Goal: Find specific page/section: Find specific page/section

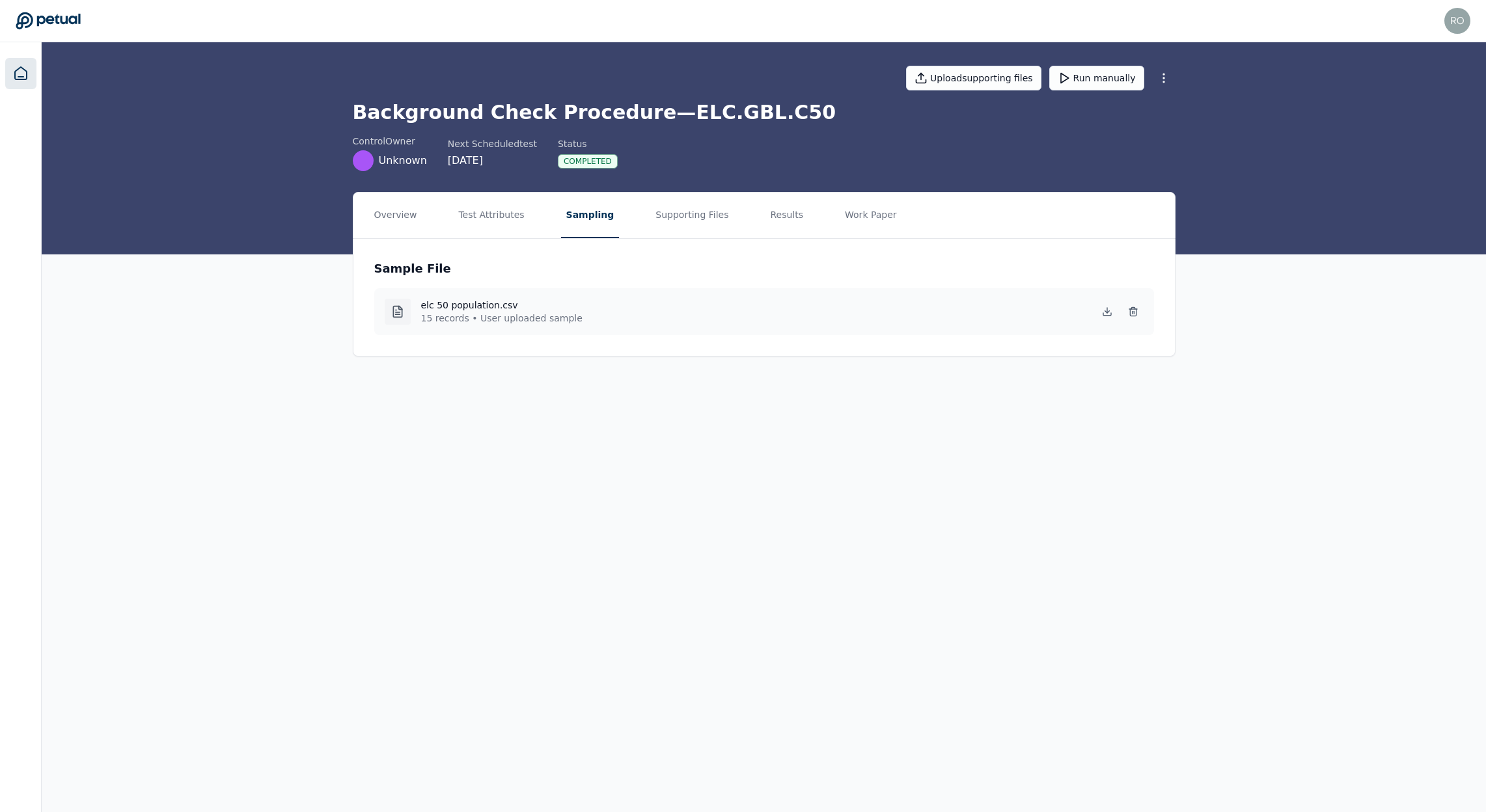
click at [22, 65] on icon at bounding box center [20, 73] width 15 height 15
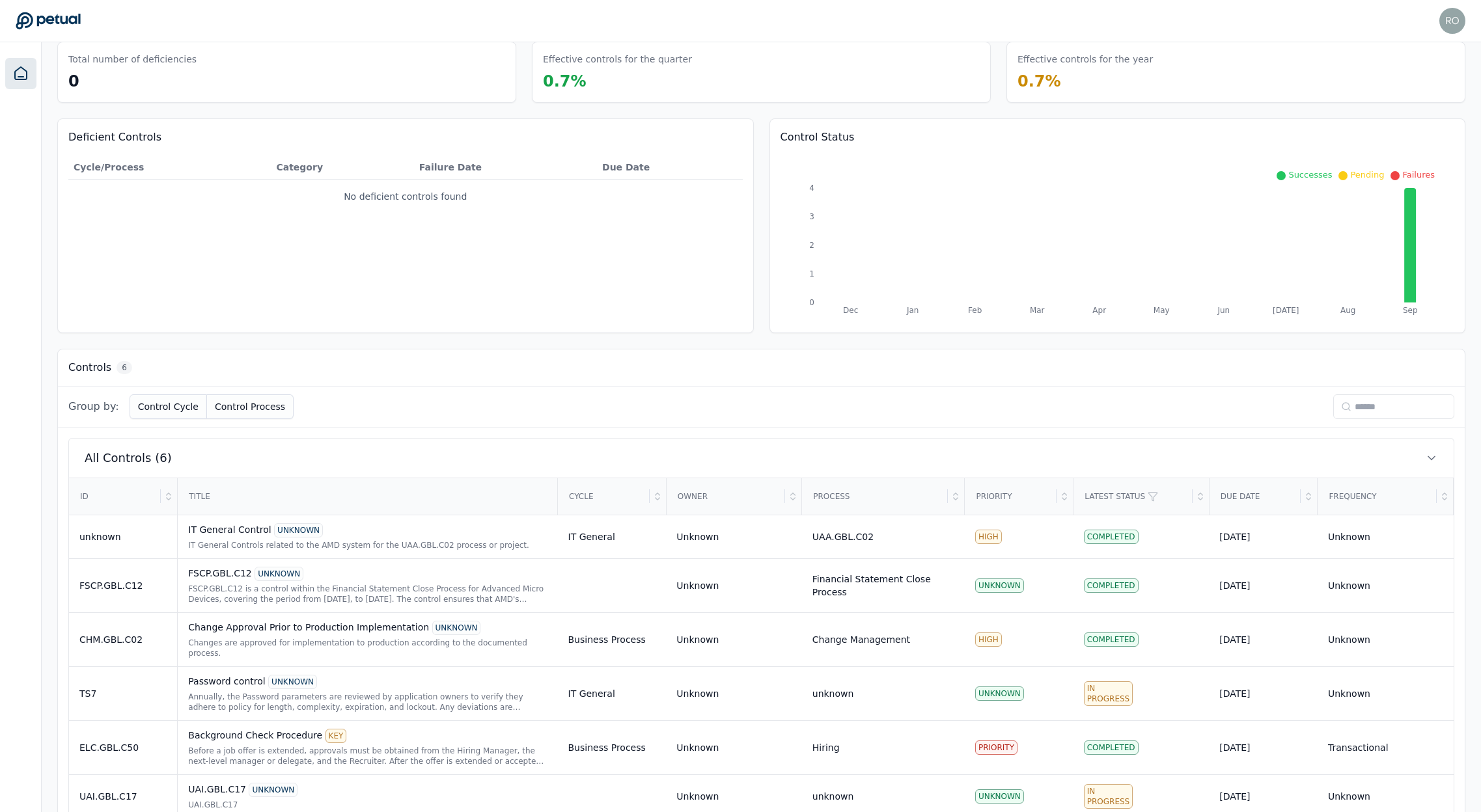
scroll to position [79, 0]
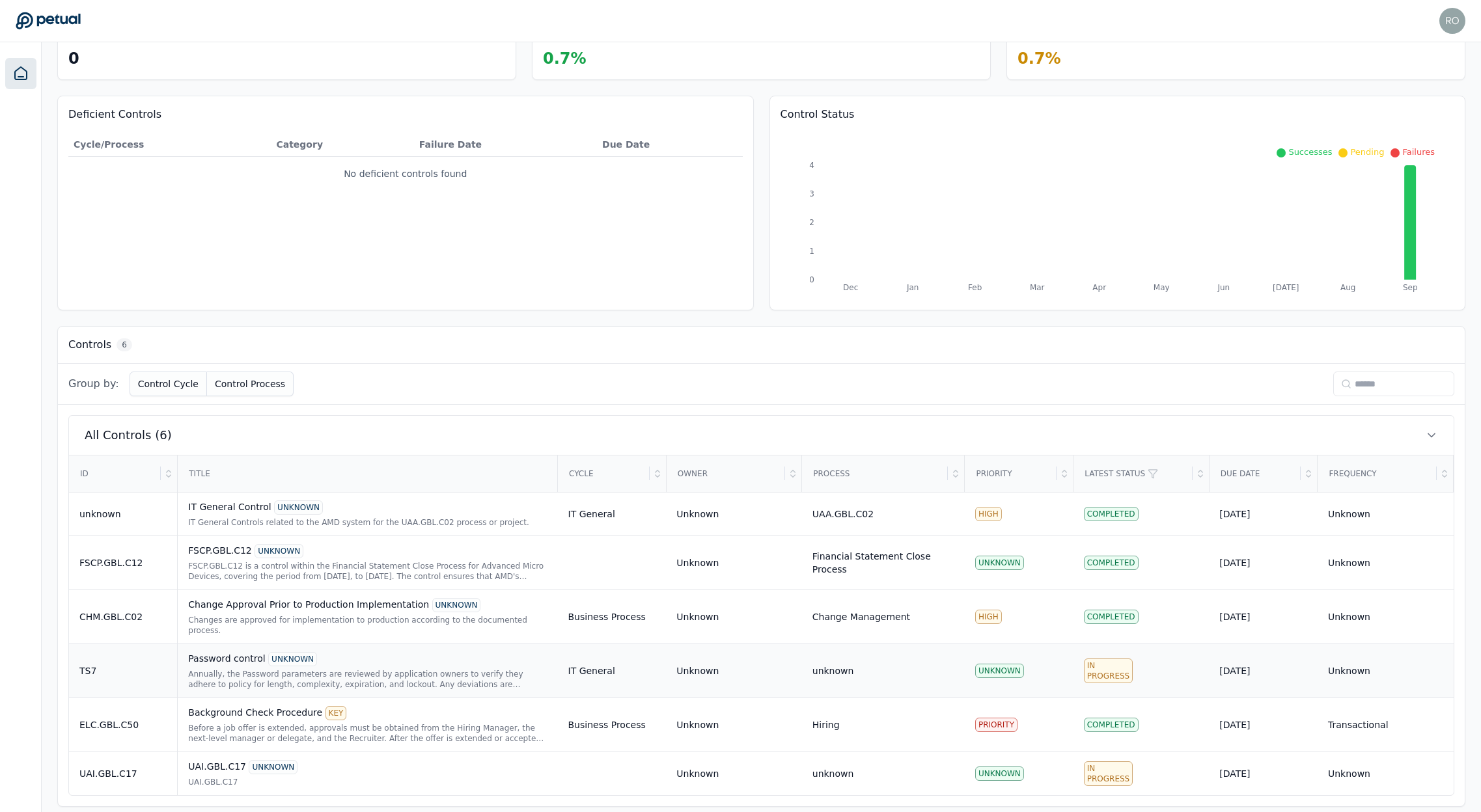
click at [218, 652] on div "Password control UNKNOWN" at bounding box center [367, 659] width 359 height 15
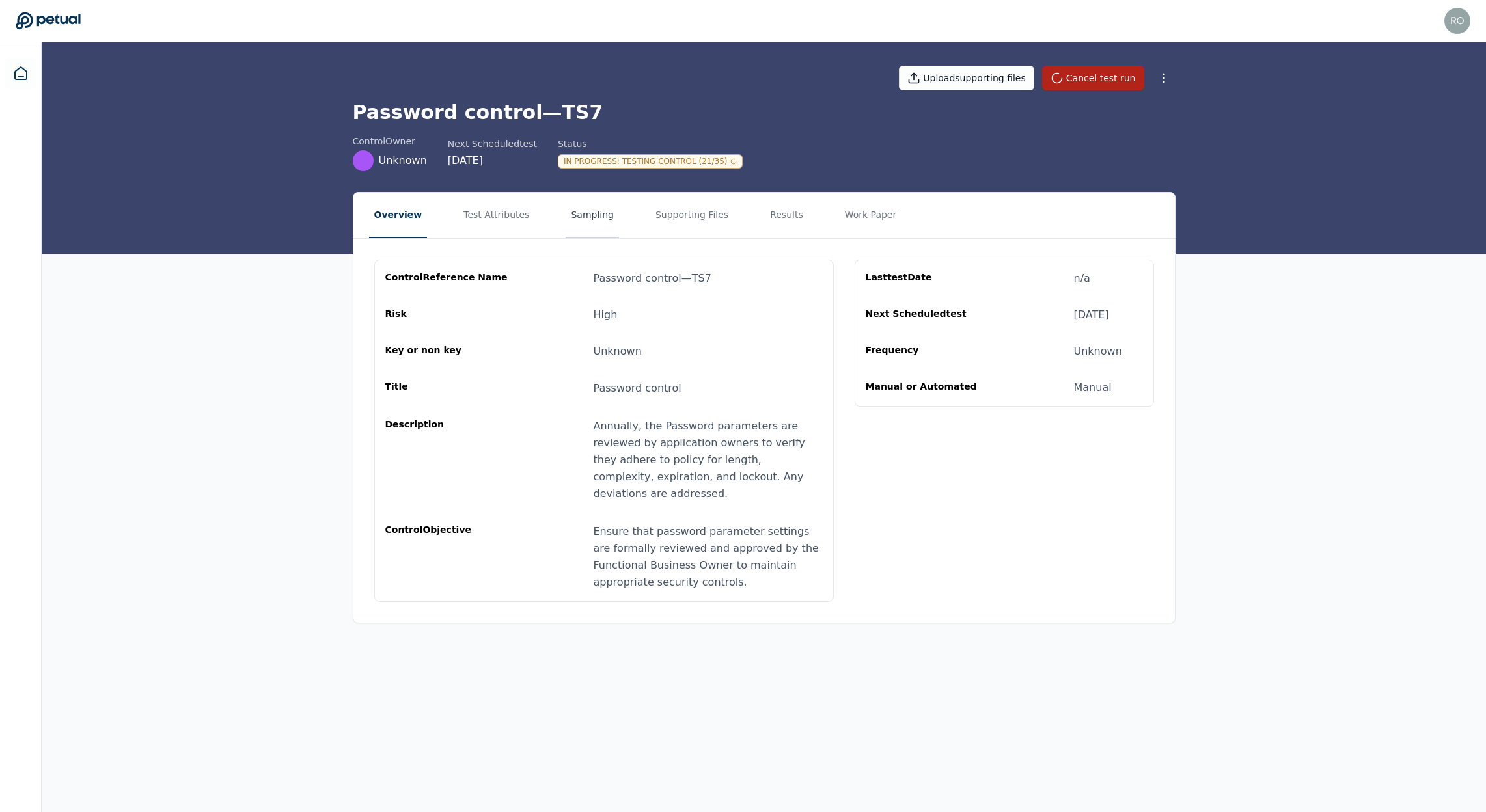
click at [593, 212] on button "Sampling" at bounding box center [592, 216] width 53 height 45
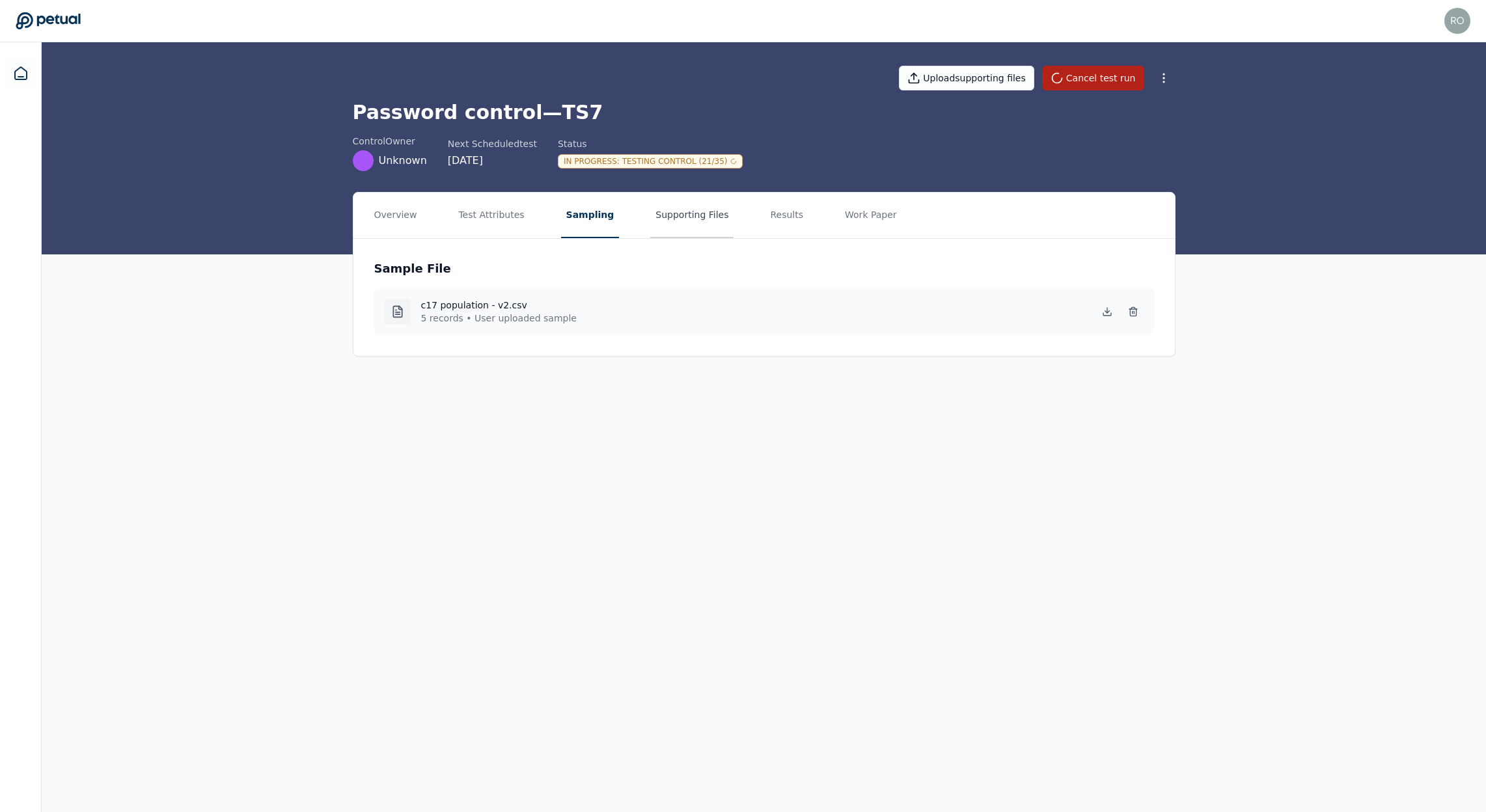
click at [650, 216] on button "Supporting Files" at bounding box center [691, 216] width 83 height 45
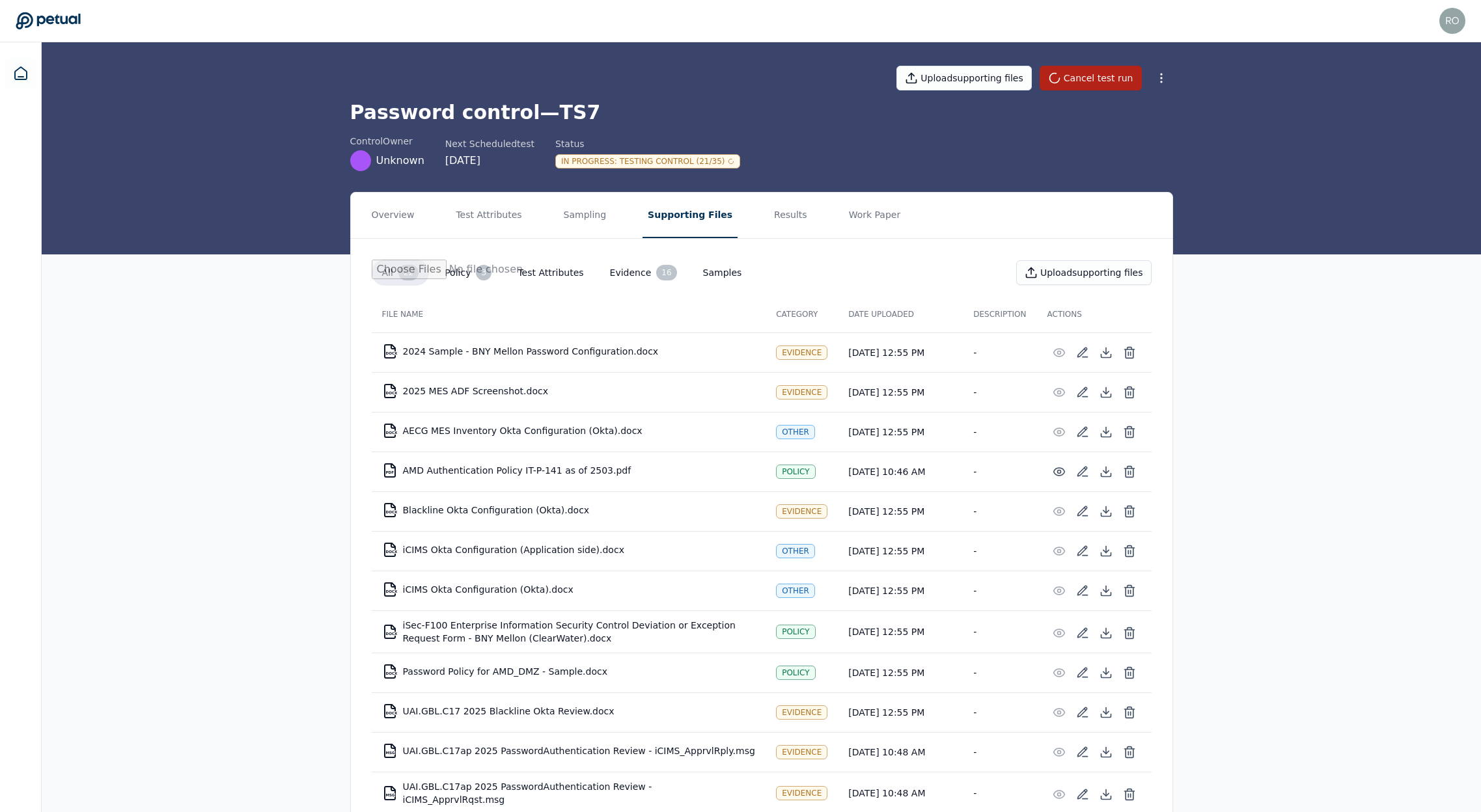
scroll to position [459, 0]
